Goal: Find specific page/section: Find specific page/section

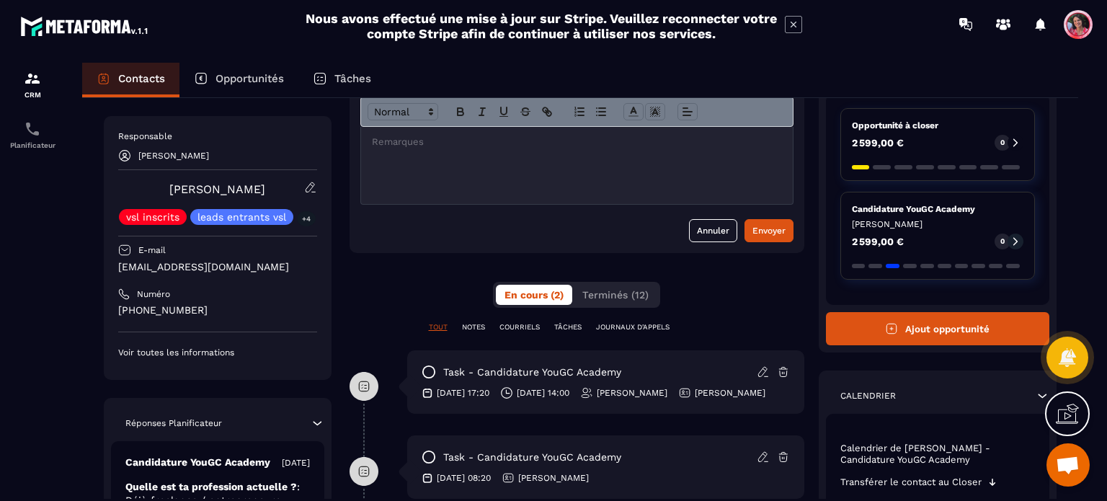
scroll to position [216, 0]
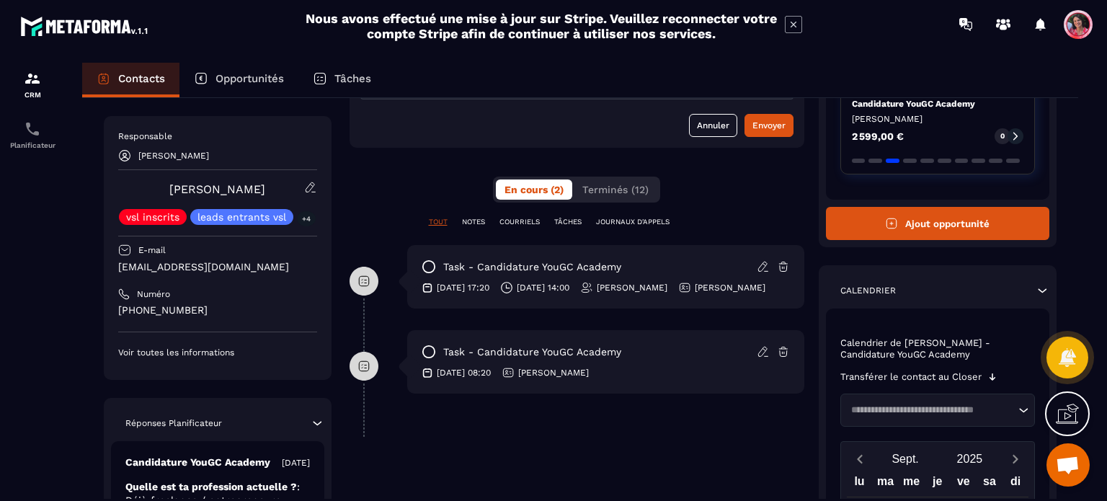
drag, startPoint x: 224, startPoint y: 78, endPoint x: 260, endPoint y: 87, distance: 37.2
click at [224, 78] on p "Opportunités" at bounding box center [250, 78] width 68 height 13
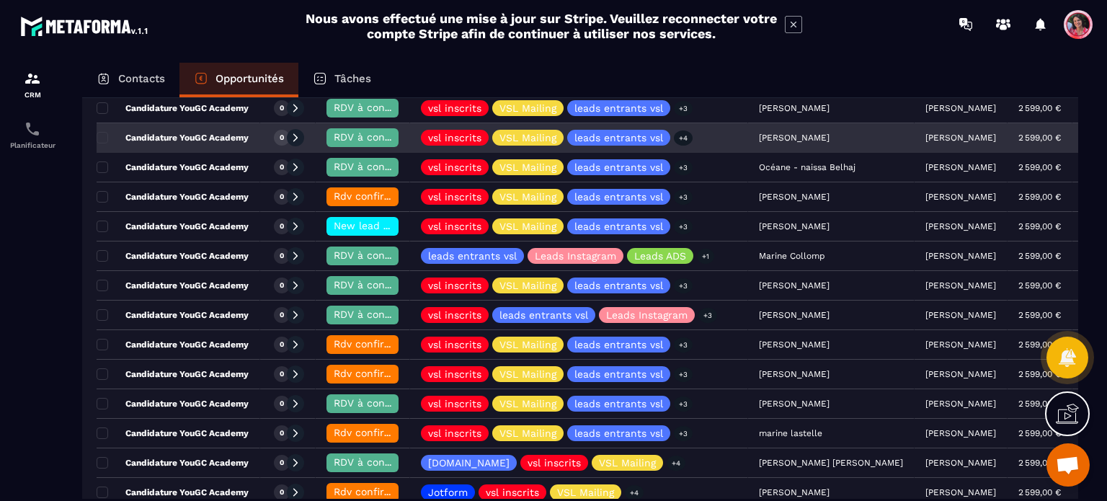
scroll to position [216, 0]
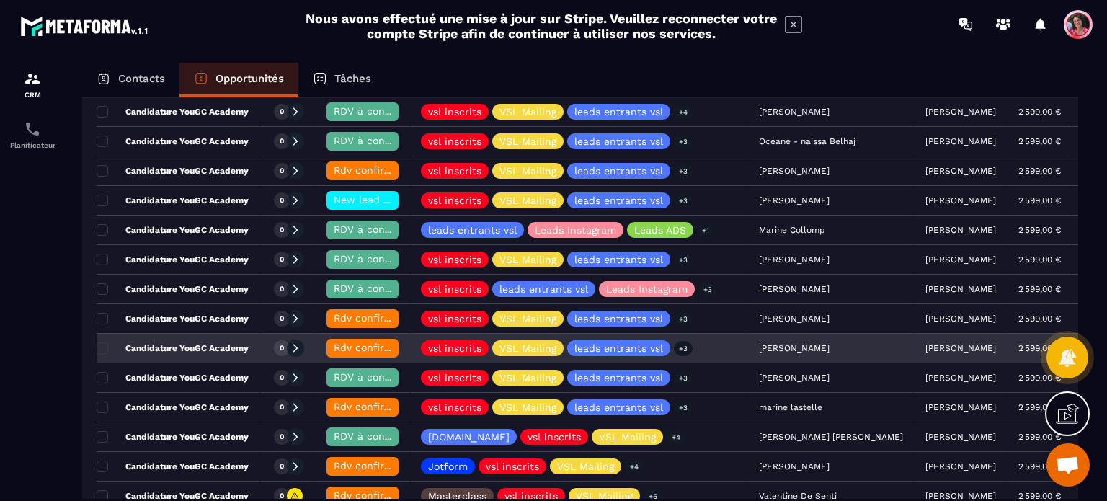
click at [352, 347] on span "Rdv confirmé ✅" at bounding box center [374, 348] width 81 height 12
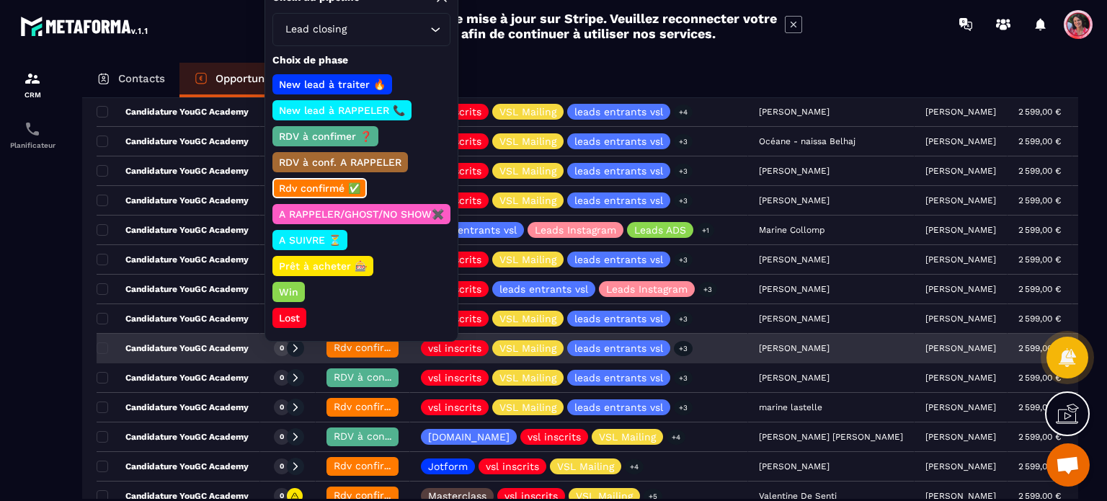
click at [349, 346] on span "Rdv confirmé ✅" at bounding box center [374, 348] width 81 height 12
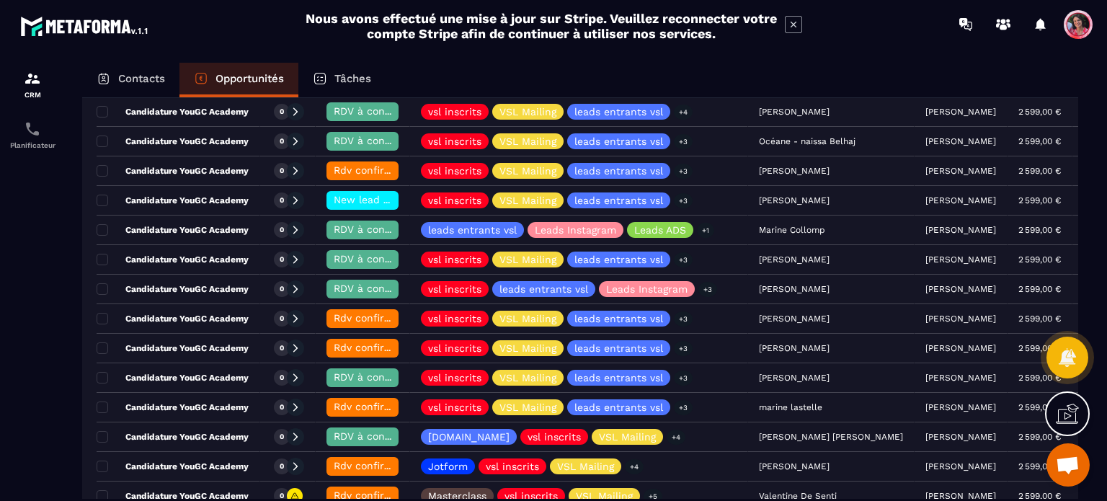
click at [153, 68] on div "Contacts" at bounding box center [130, 80] width 97 height 35
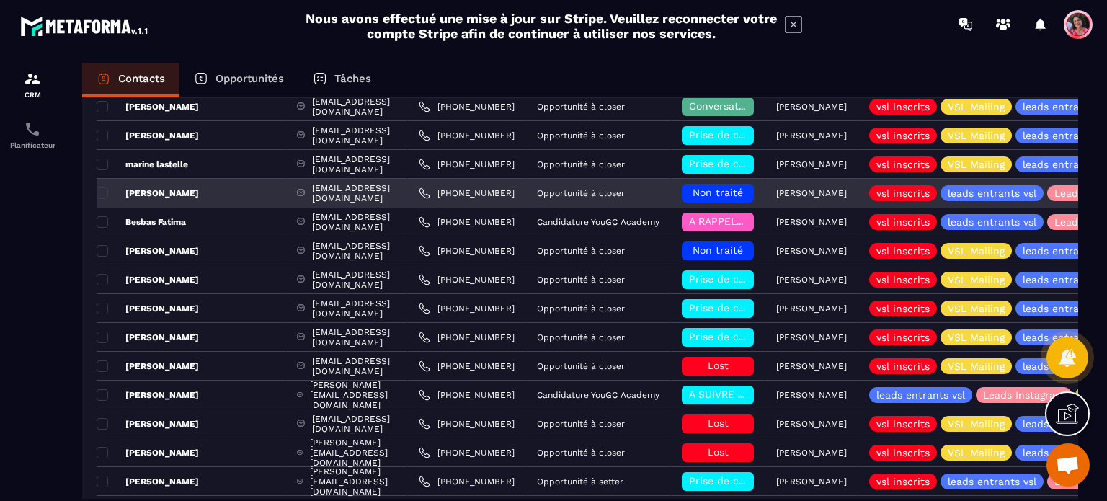
scroll to position [288, 0]
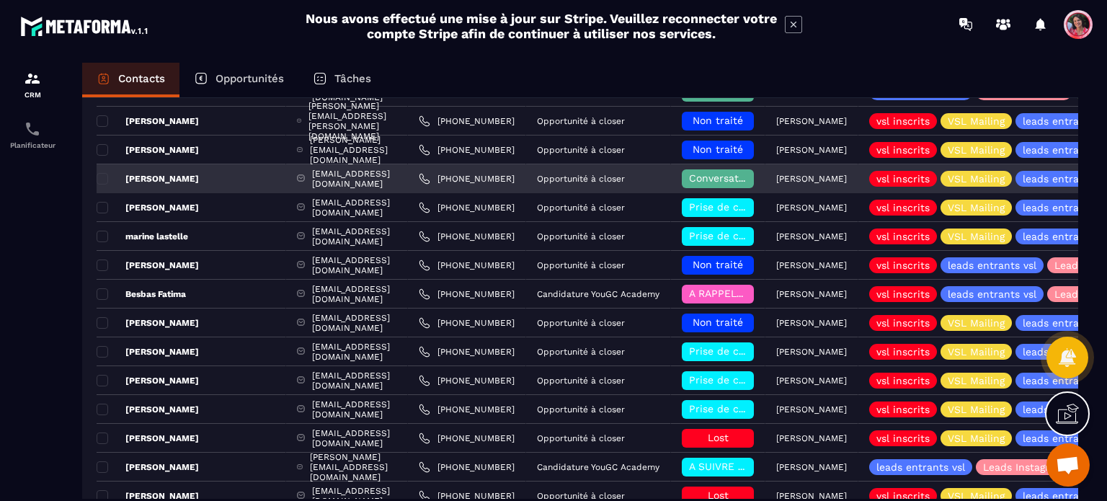
click at [754, 172] on div "Conversation en cours" at bounding box center [718, 178] width 72 height 19
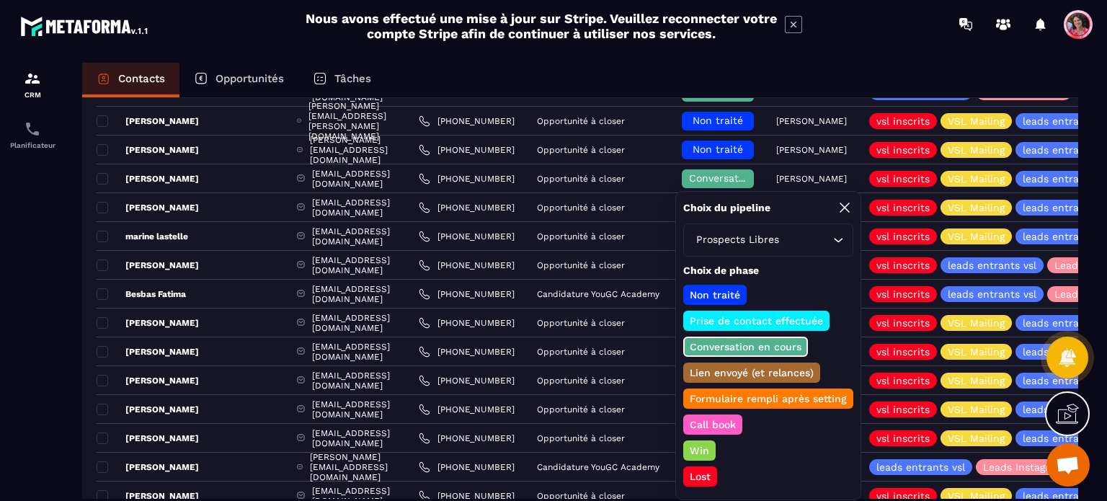
click at [848, 210] on icon at bounding box center [844, 207] width 17 height 17
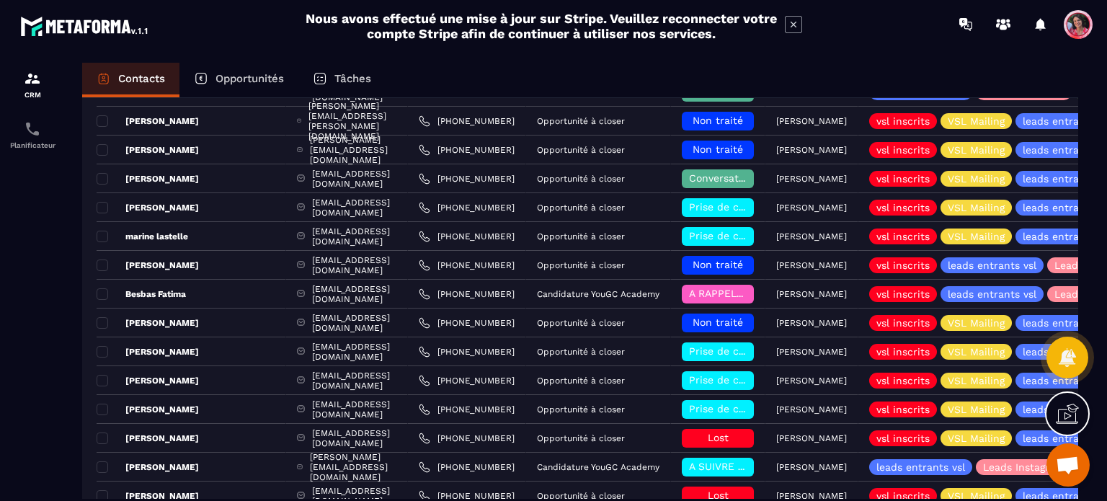
click at [130, 76] on p "Contacts" at bounding box center [141, 78] width 47 height 13
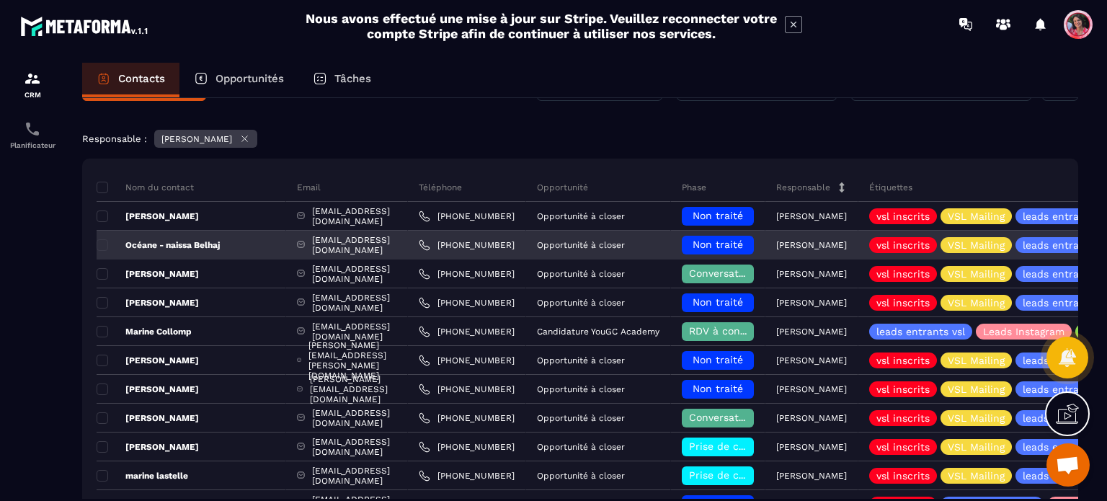
scroll to position [72, 0]
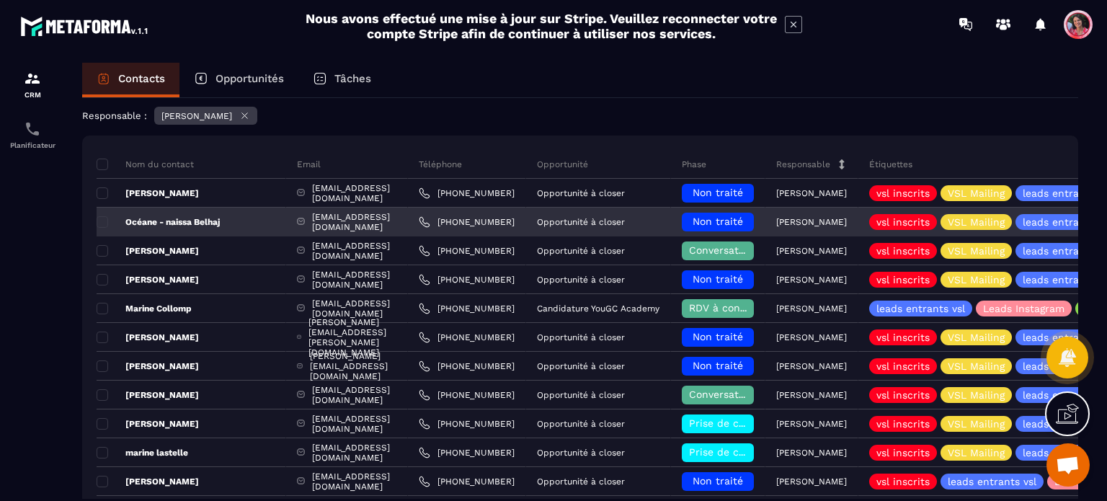
click at [218, 220] on p "Océane - naissa Belhaj" at bounding box center [158, 222] width 123 height 12
